Goal: Check status: Check status

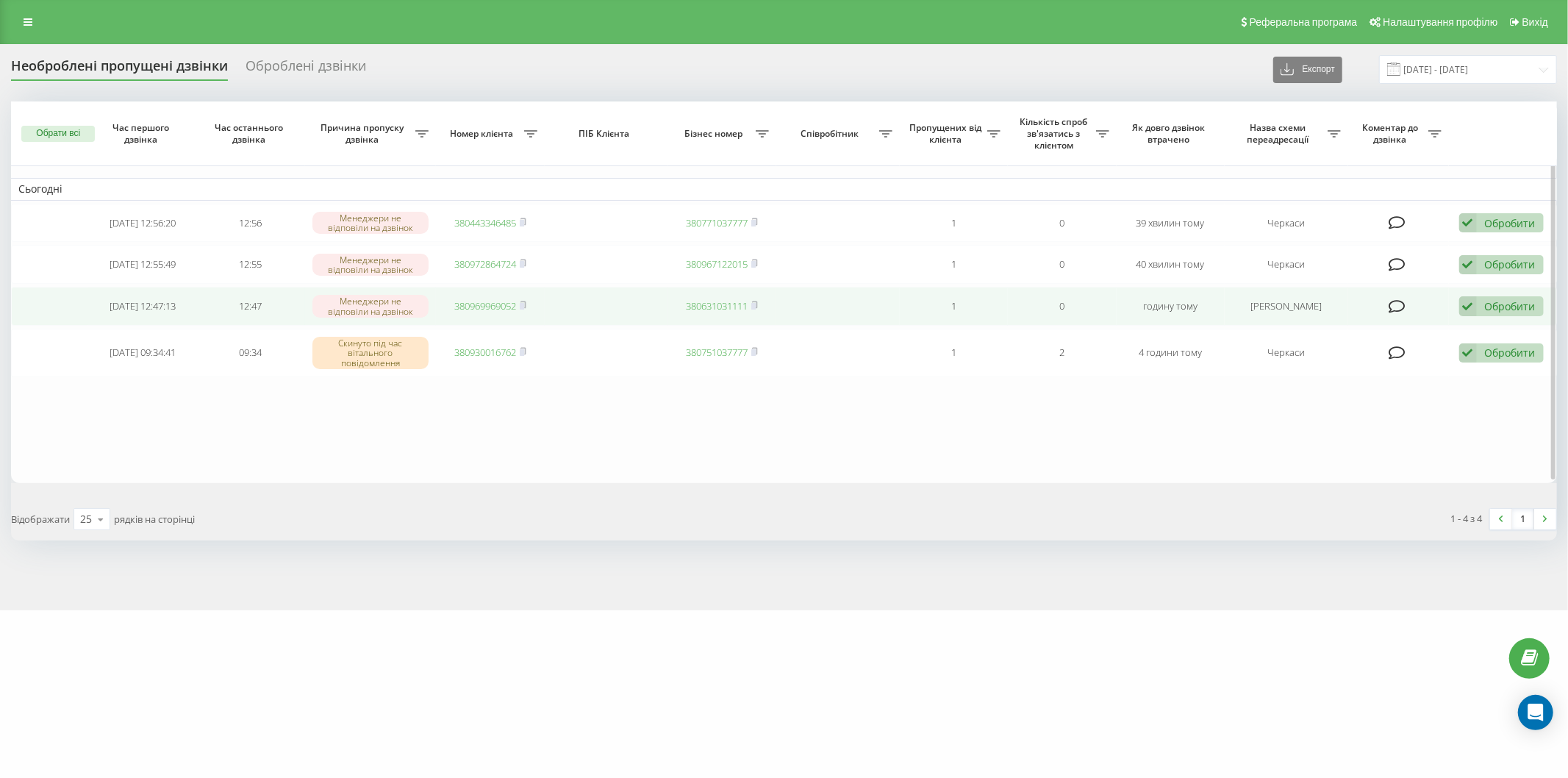
click at [1495, 297] on div "Обробити Не вдалося зв'язатися Зв'язався з клієнтом за допомогою іншого каналу …" at bounding box center [1501, 306] width 85 height 20
click at [1432, 349] on span "Зв'язався з клієнтом за допомогою іншого каналу" at bounding box center [1406, 356] width 252 height 14
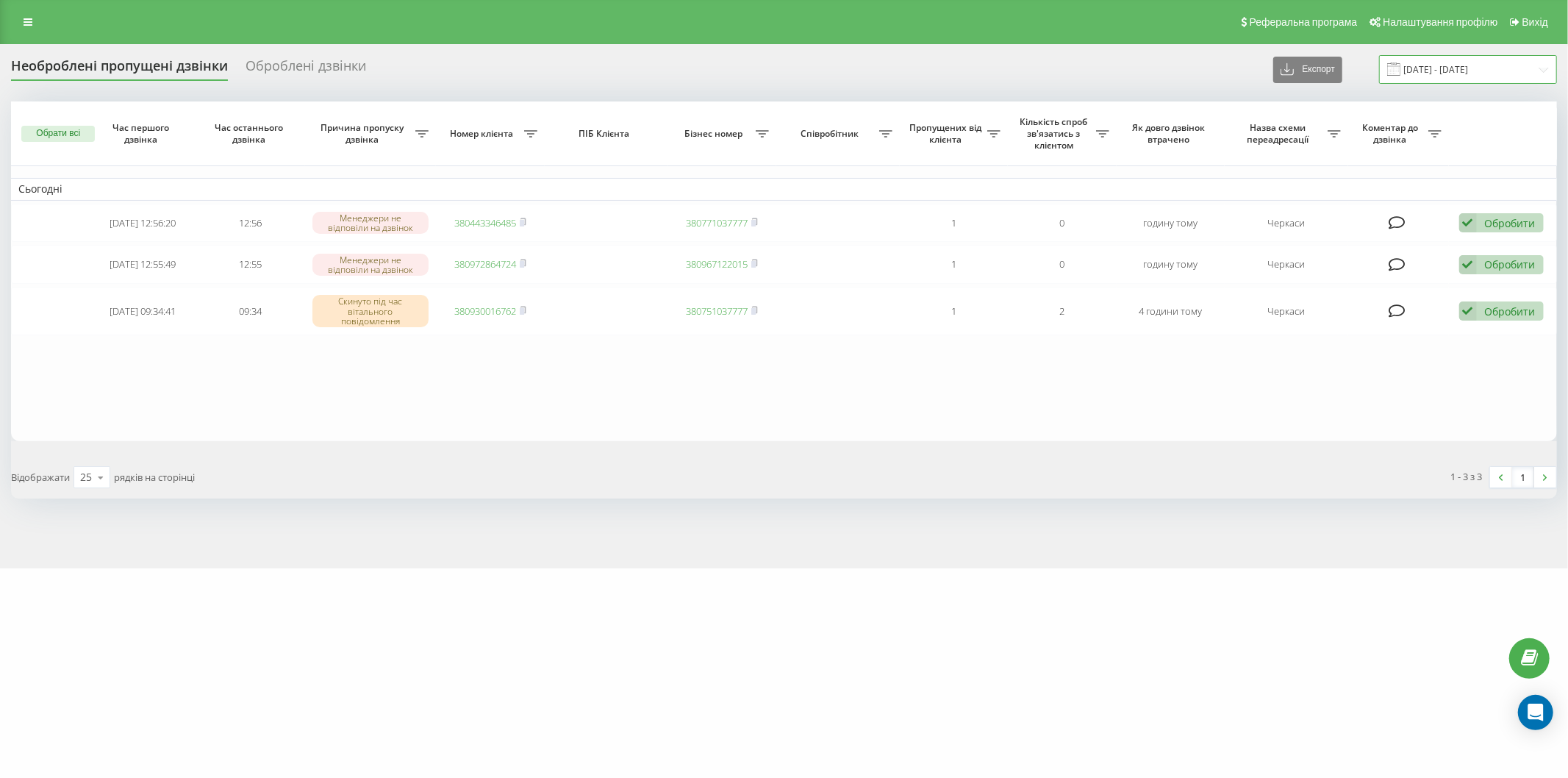
click at [1412, 60] on input "[DATE] - [DATE]" at bounding box center [1468, 69] width 178 height 29
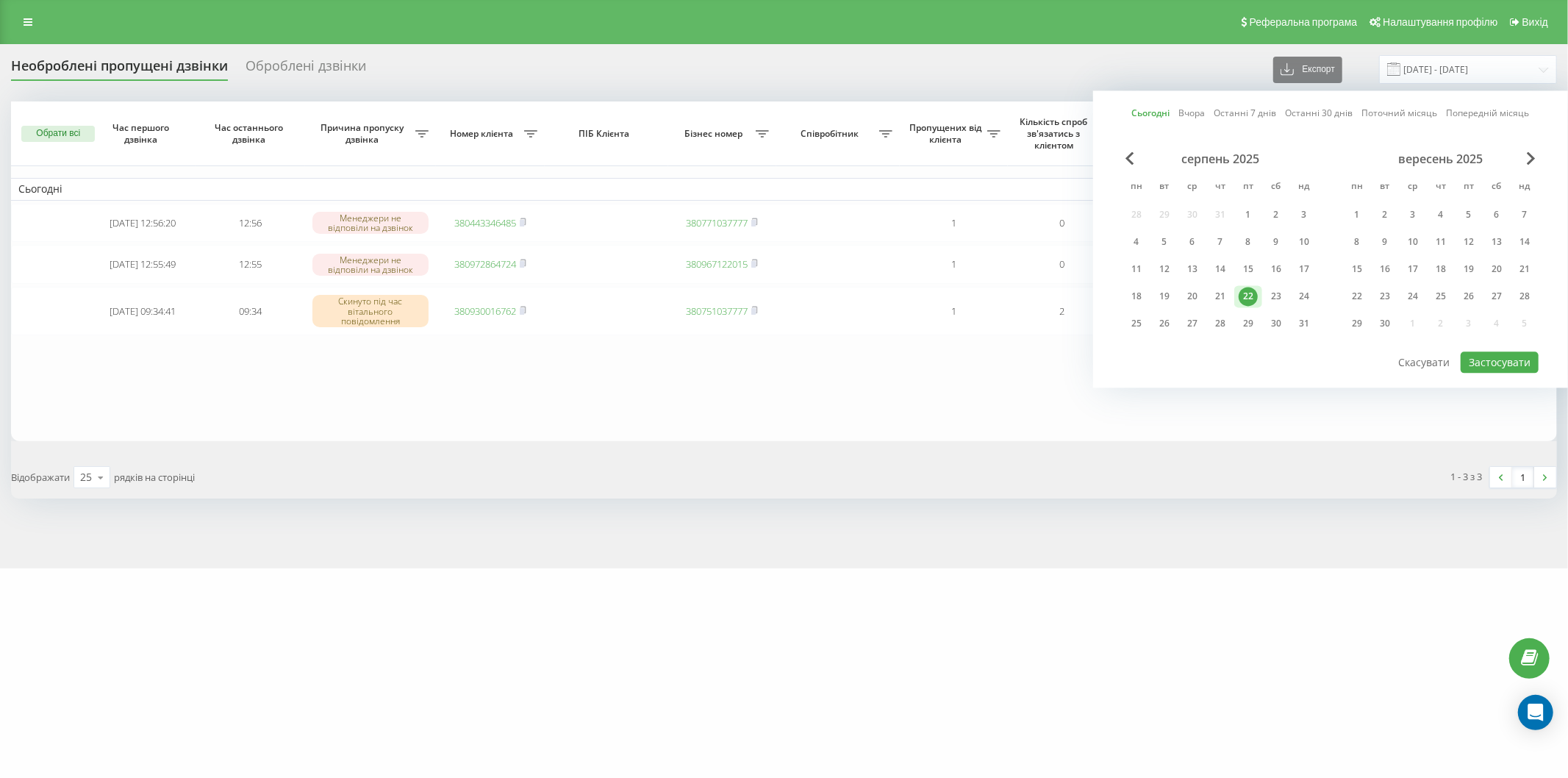
click at [1252, 294] on div "22" at bounding box center [1249, 296] width 19 height 19
click at [1480, 351] on button "Застосувати" at bounding box center [1499, 361] width 78 height 22
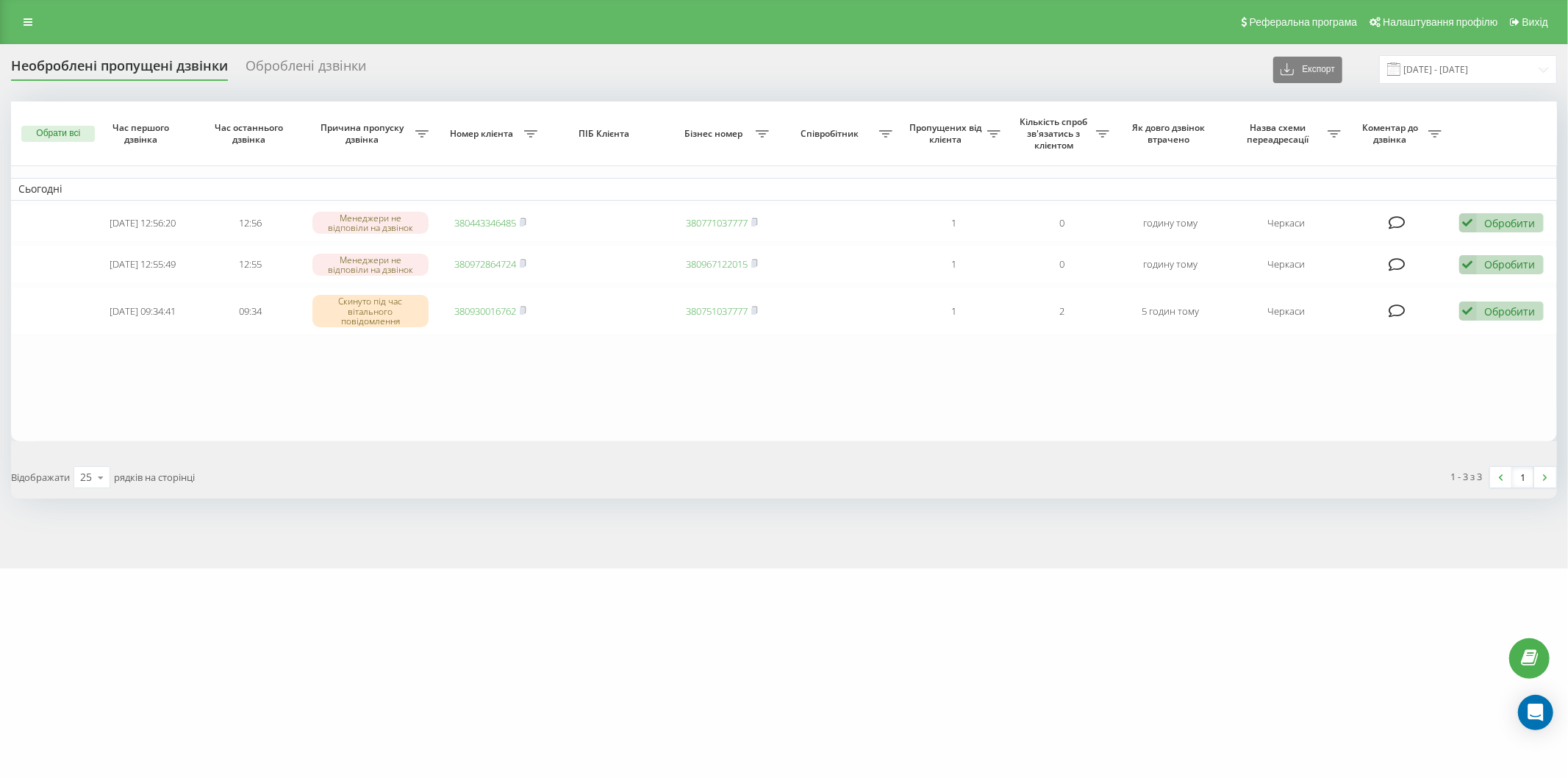
click at [1401, 63] on span at bounding box center [1394, 69] width 13 height 13
click at [1432, 69] on input "[DATE] - [DATE]" at bounding box center [1468, 69] width 178 height 29
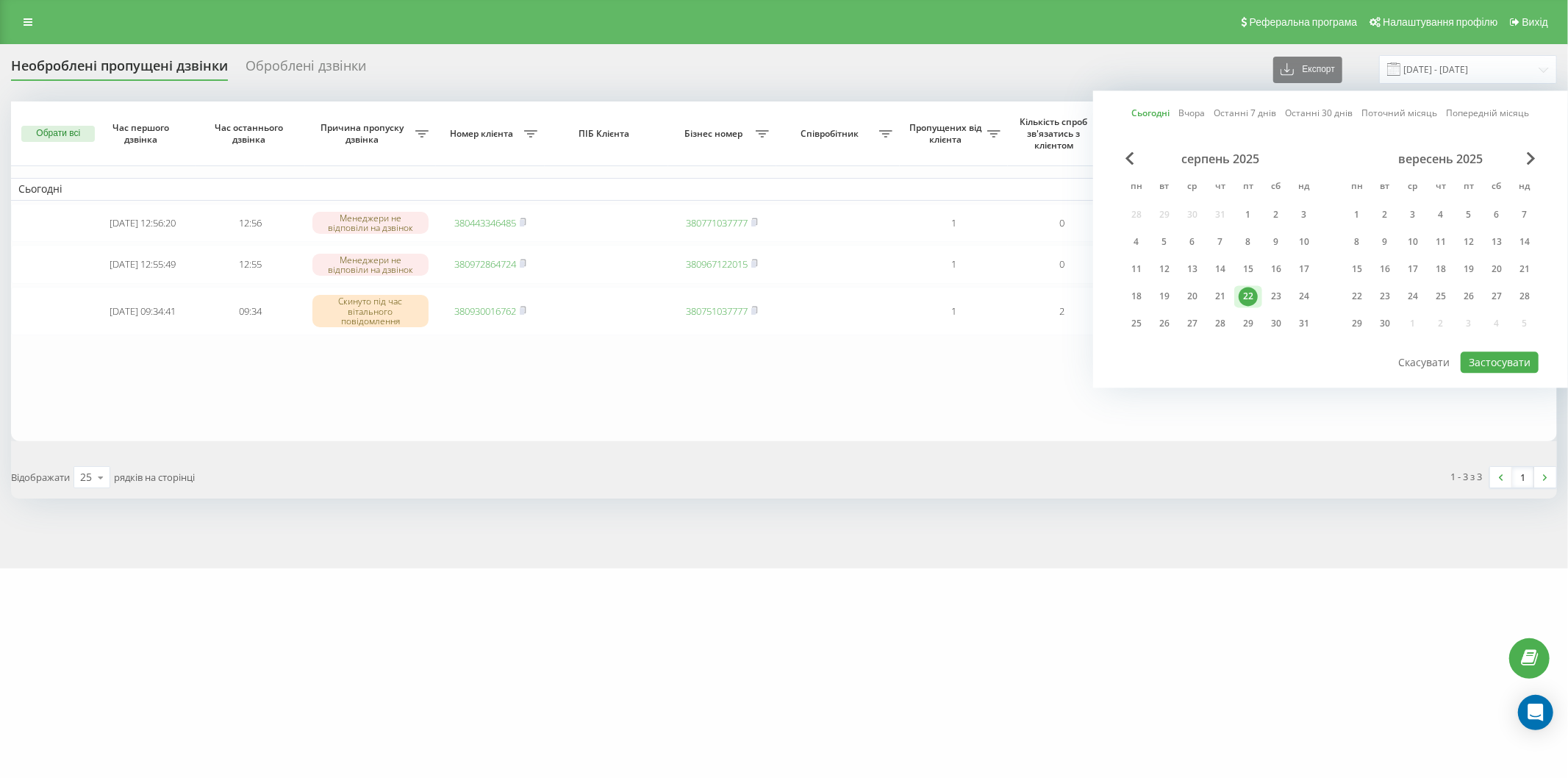
click at [1248, 288] on div "22" at bounding box center [1249, 296] width 19 height 19
click at [1510, 358] on button "Застосувати" at bounding box center [1499, 361] width 78 height 22
